Goal: Task Accomplishment & Management: Manage account settings

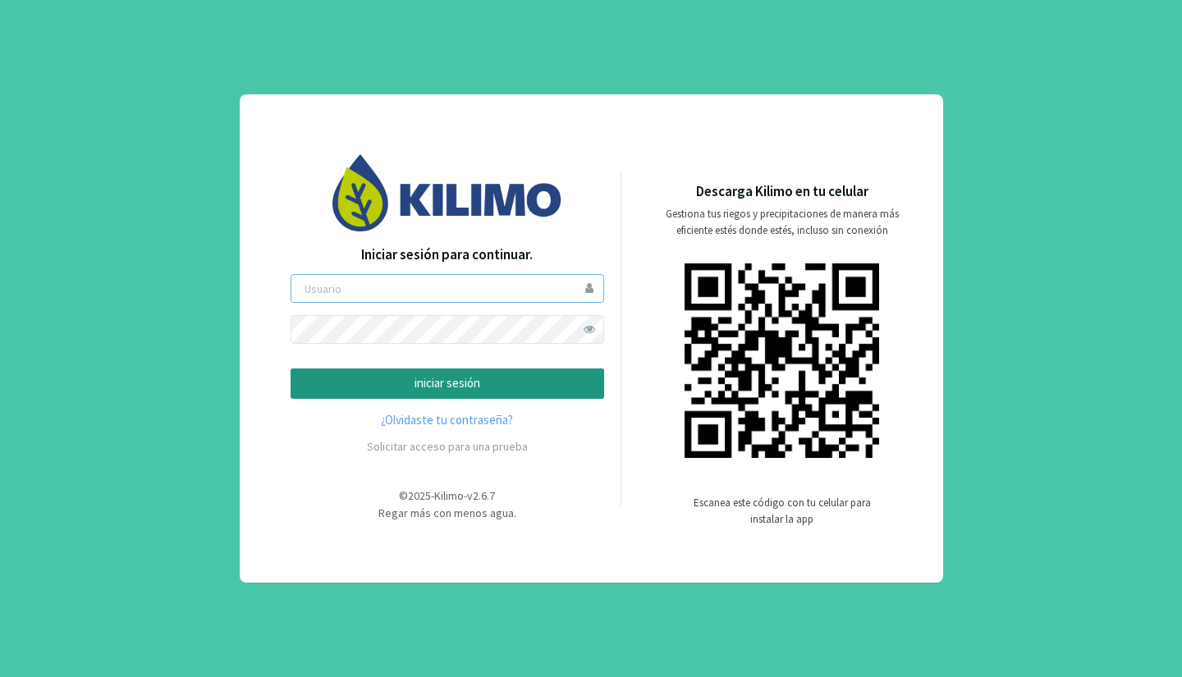
click at [361, 287] on input "email" at bounding box center [446, 288] width 313 height 29
type input "mistolancho"
click at [290, 368] on button "iniciar sesión" at bounding box center [446, 383] width 313 height 30
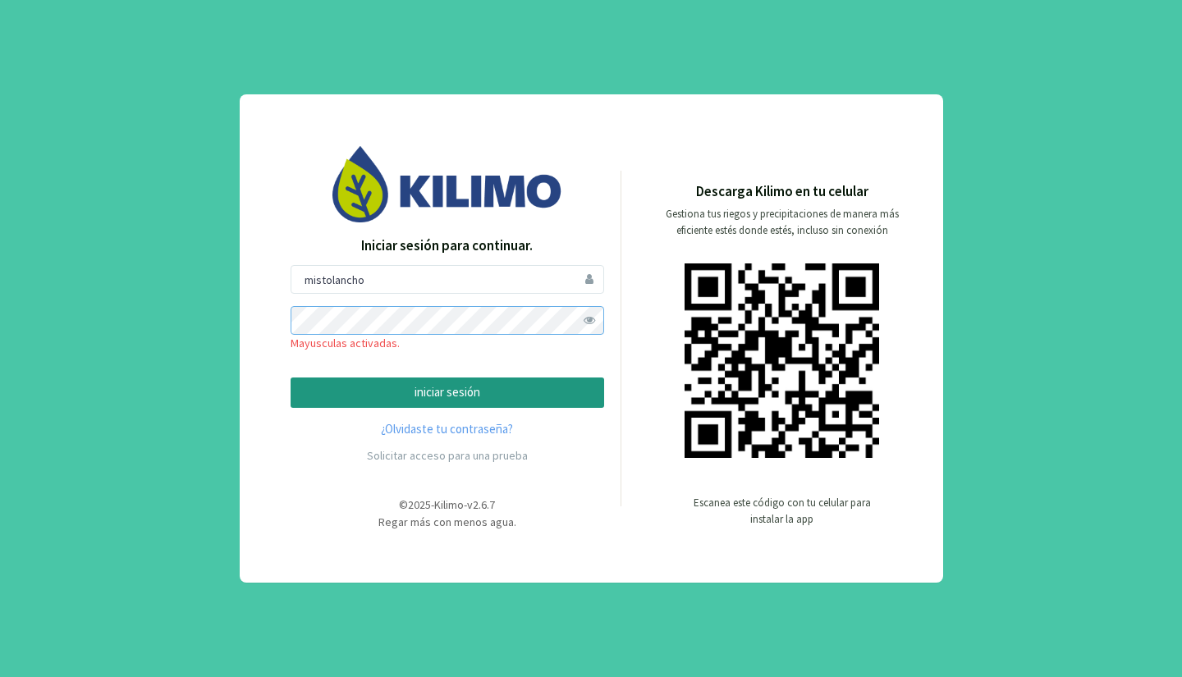
click at [290, 377] on button "iniciar sesión" at bounding box center [446, 392] width 313 height 30
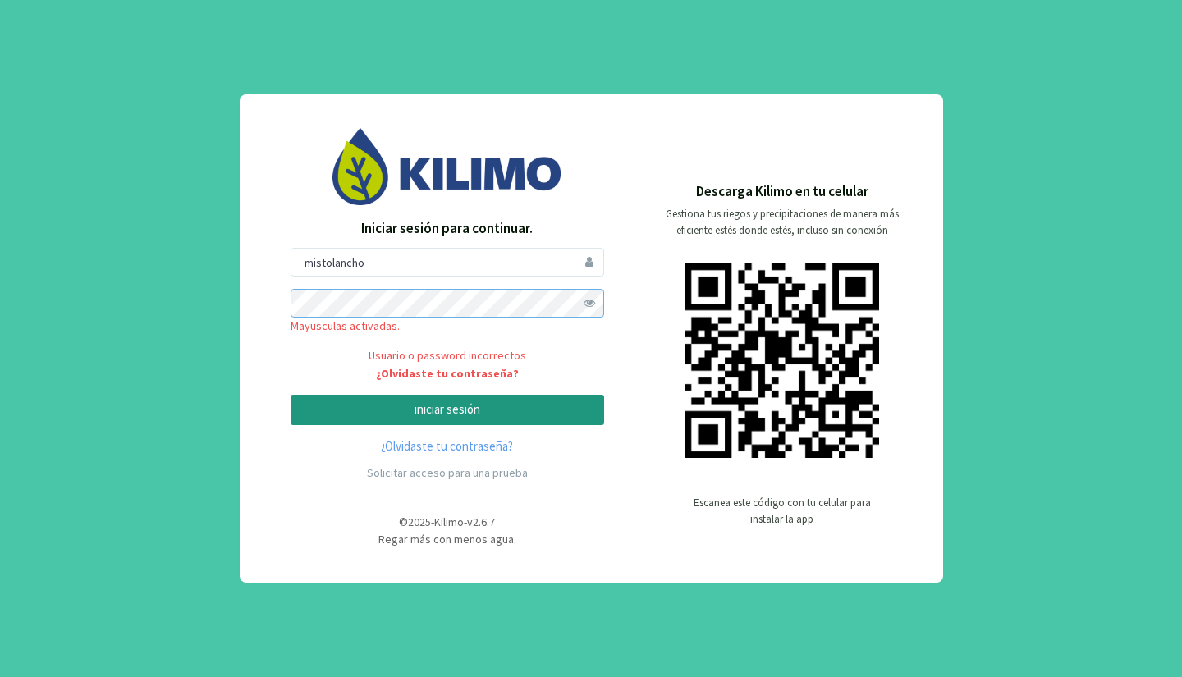
click at [290, 395] on button "iniciar sesión" at bounding box center [446, 410] width 313 height 30
click at [599, 313] on span at bounding box center [589, 303] width 29 height 29
click at [167, 359] on div "Iniciar sesión para continuar. mistolancho Mayusculas activadas. Usuario o pass…" at bounding box center [591, 338] width 1182 height 677
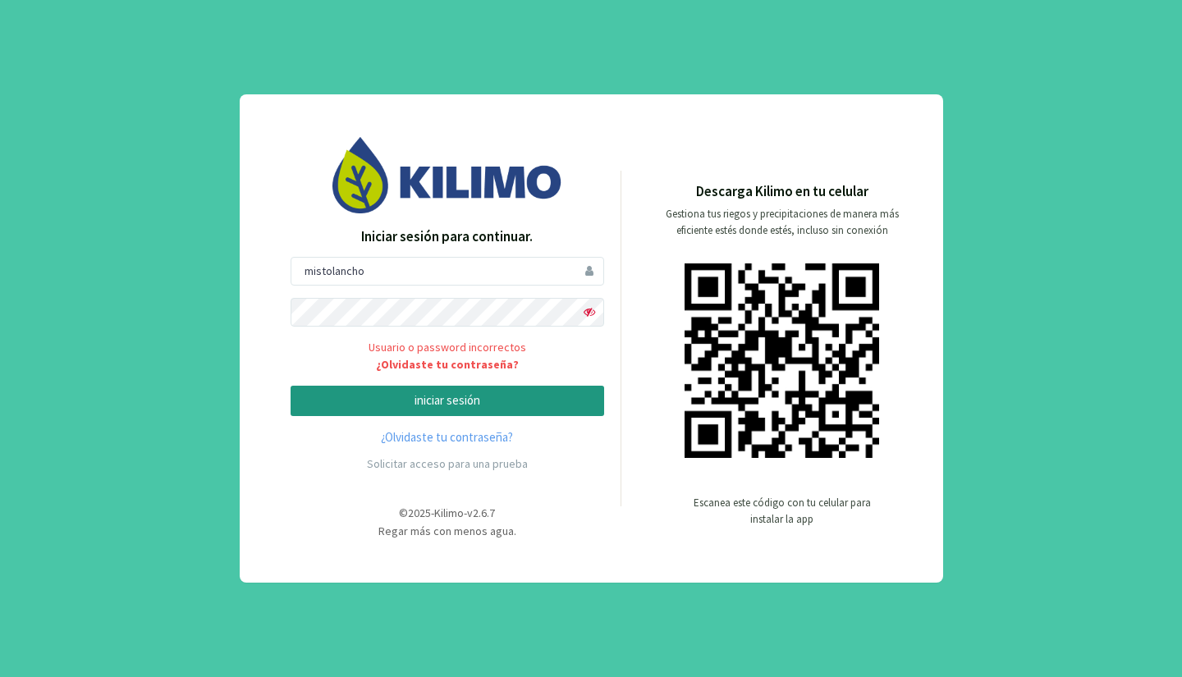
click at [461, 398] on p "iniciar sesión" at bounding box center [447, 400] width 286 height 19
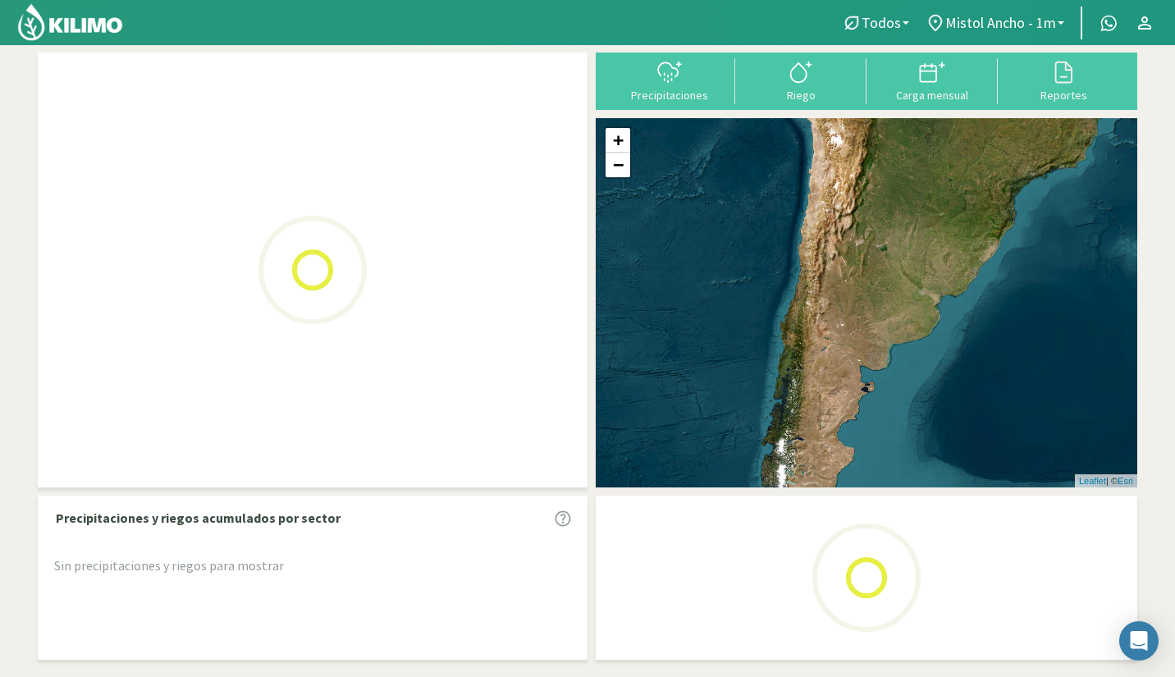
click at [1046, 24] on span "Mistol Ancho - 1m" at bounding box center [1000, 22] width 111 height 17
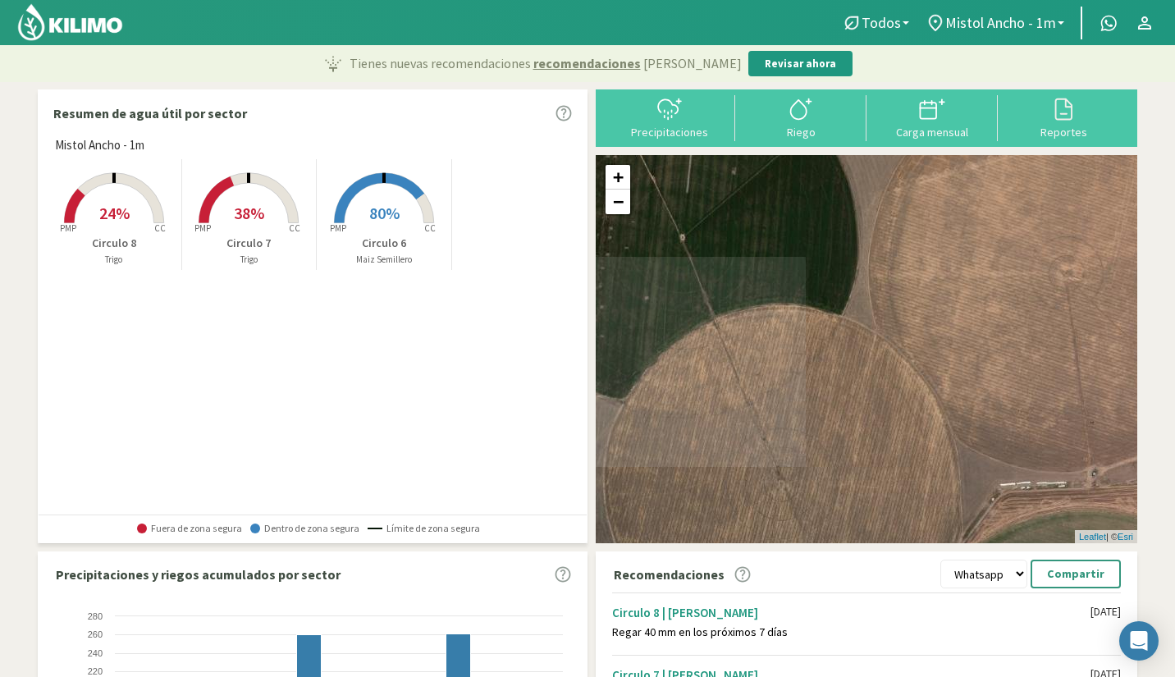
click at [1054, 32] on link "Mistol Ancho - 1m" at bounding box center [994, 22] width 155 height 31
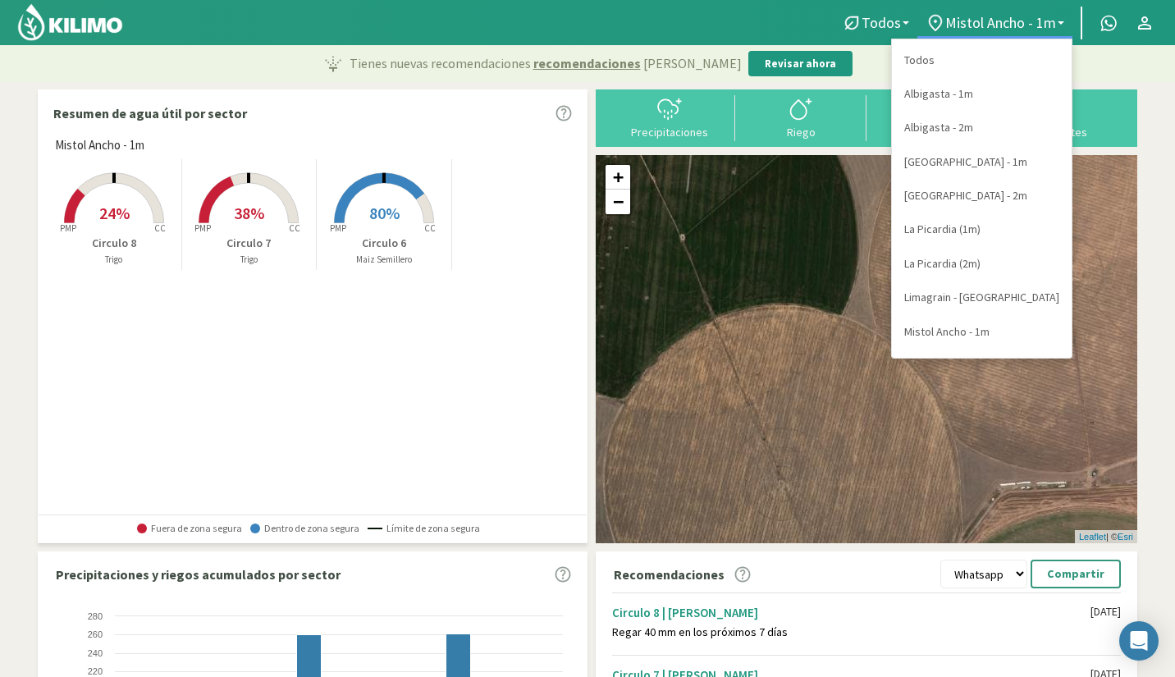
click at [977, 154] on link "[GEOGRAPHIC_DATA] - 1m" at bounding box center [982, 162] width 180 height 34
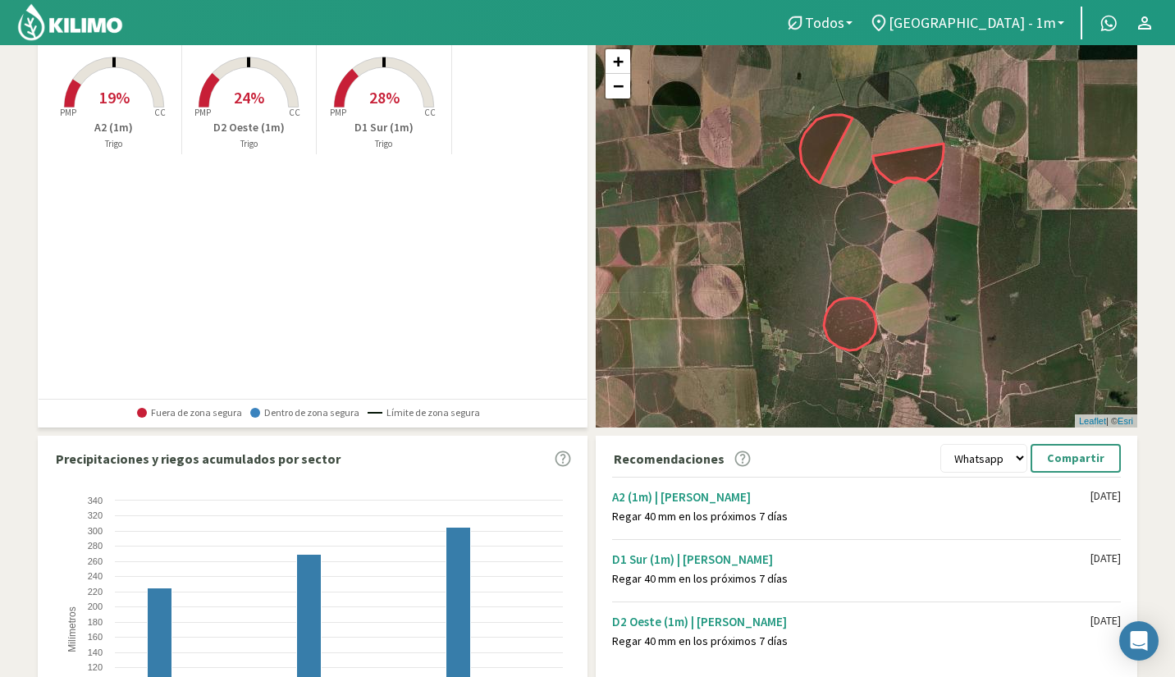
scroll to position [117, 0]
click at [1037, 30] on span "[GEOGRAPHIC_DATA] - 1m" at bounding box center [972, 22] width 167 height 17
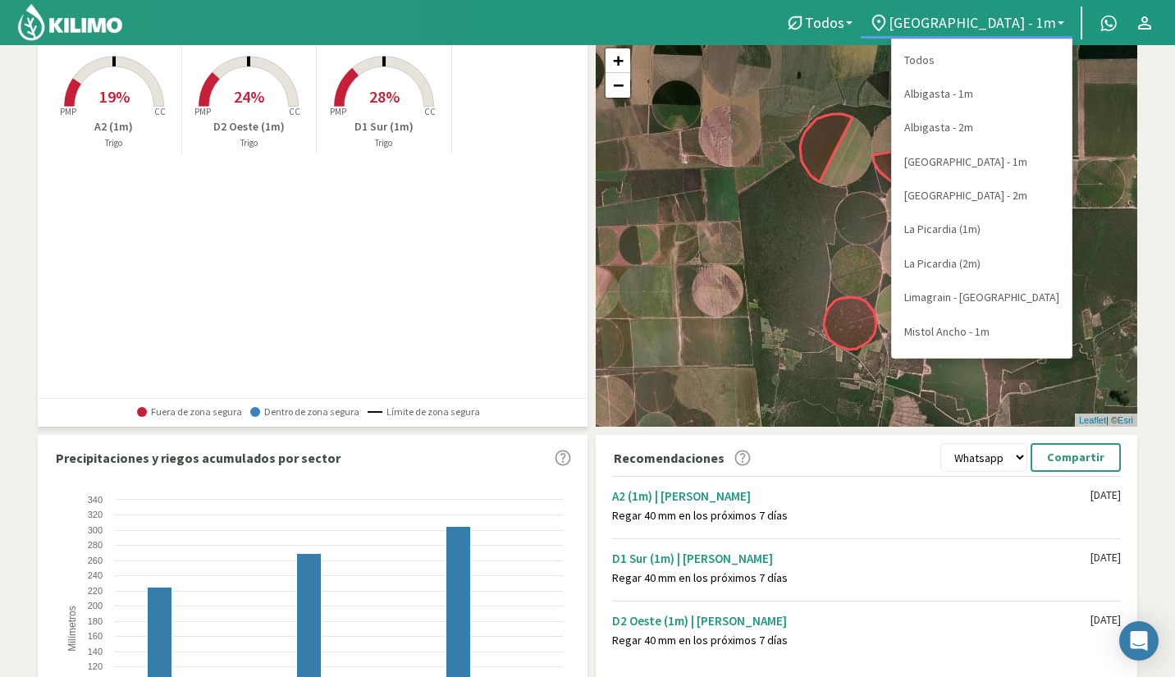
click at [1000, 300] on link "Limagrain - [GEOGRAPHIC_DATA]" at bounding box center [982, 298] width 180 height 34
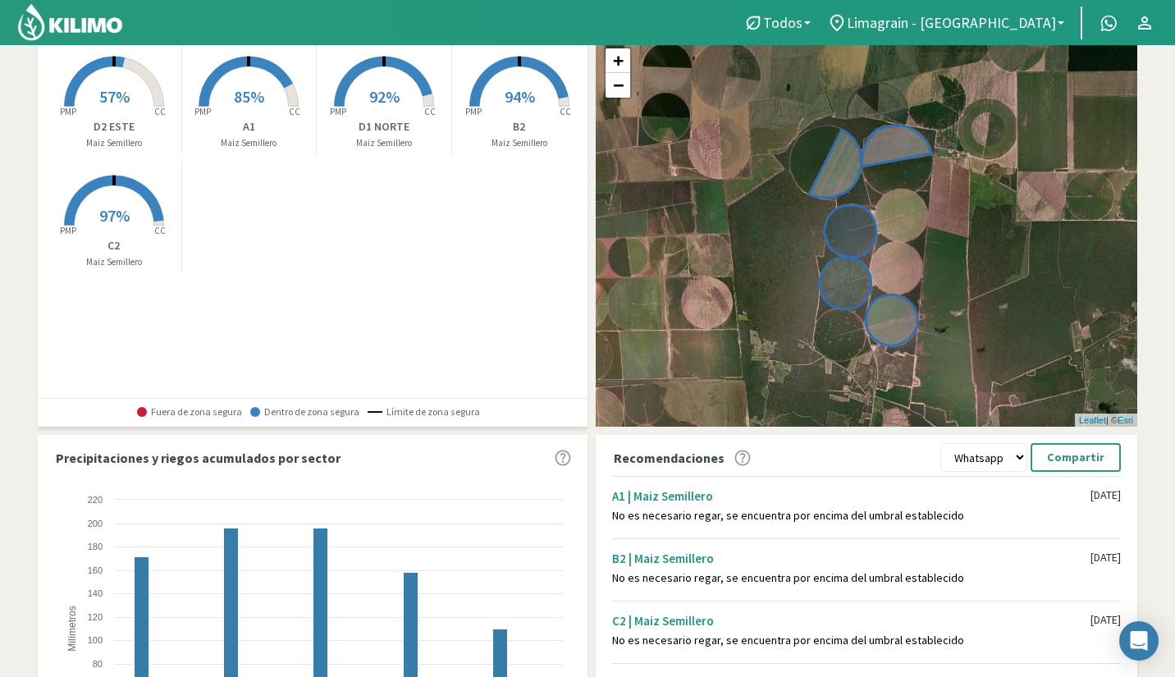
click at [984, 28] on span "Limagrain - [GEOGRAPHIC_DATA]" at bounding box center [951, 22] width 209 height 17
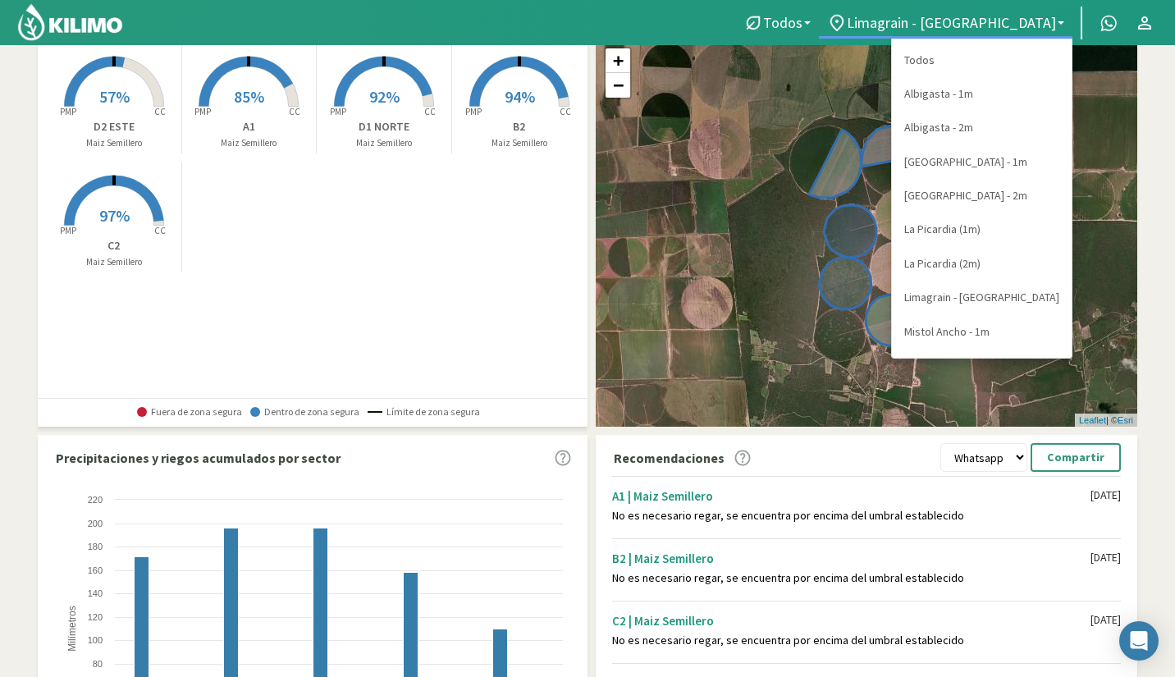
click at [974, 242] on link "La Picardia (1m)" at bounding box center [982, 230] width 180 height 34
